Goal: Find specific page/section: Find specific page/section

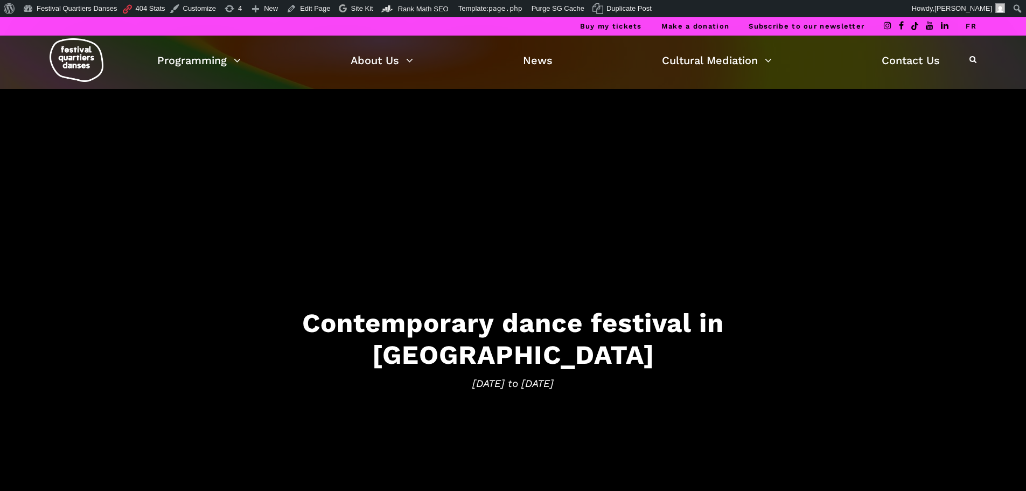
click at [78, 71] on img at bounding box center [77, 60] width 54 height 44
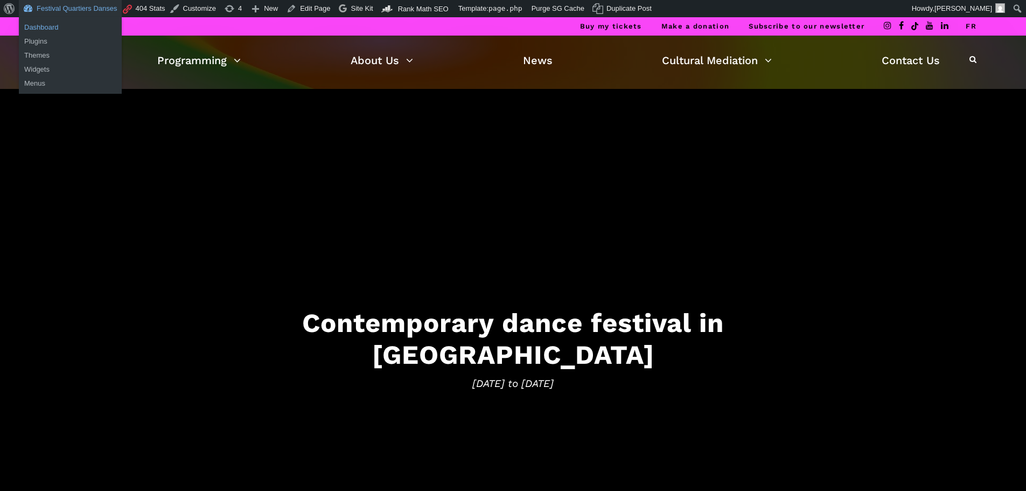
click at [55, 26] on link "Dashboard" at bounding box center [70, 27] width 103 height 14
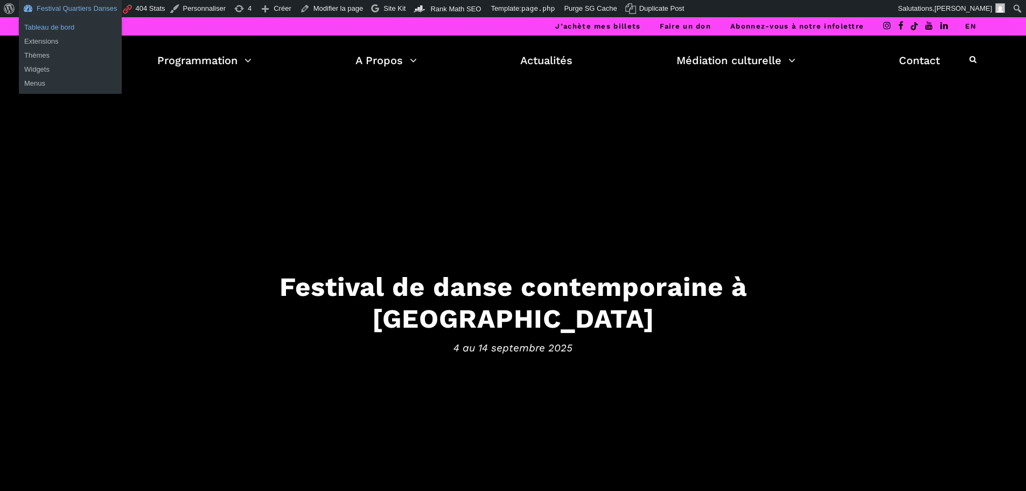
click at [41, 25] on link "Tableau de bord" at bounding box center [70, 27] width 103 height 14
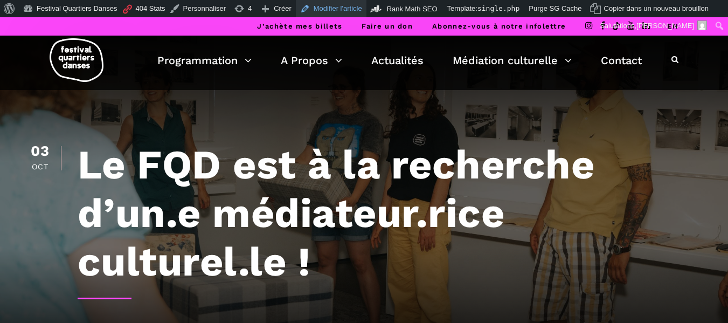
click at [314, 6] on link "Modifier l'article" at bounding box center [331, 8] width 71 height 17
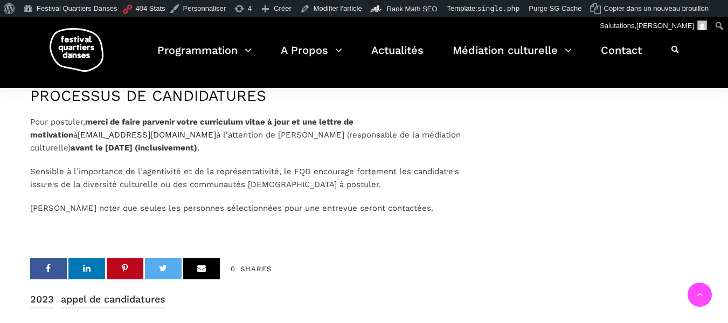
scroll to position [1346, 0]
